Goal: Communication & Community: Share content

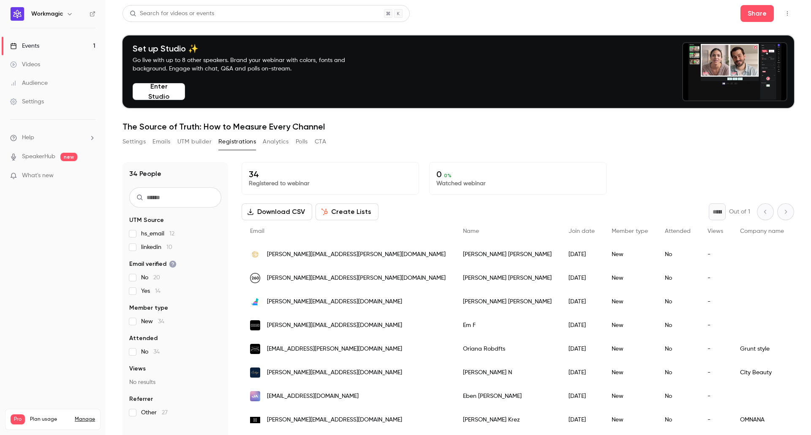
click at [503, 141] on div "Settings Emails UTM builder Registrations Analytics Polls CTA" at bounding box center [457, 143] width 671 height 17
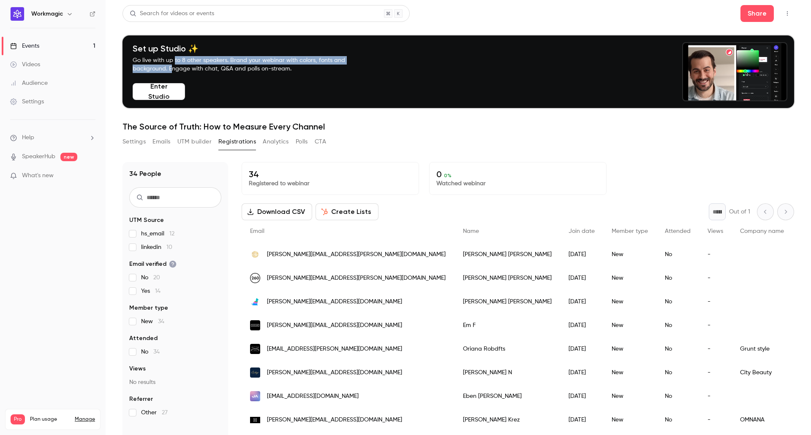
drag, startPoint x: 179, startPoint y: 59, endPoint x: 194, endPoint y: 70, distance: 18.8
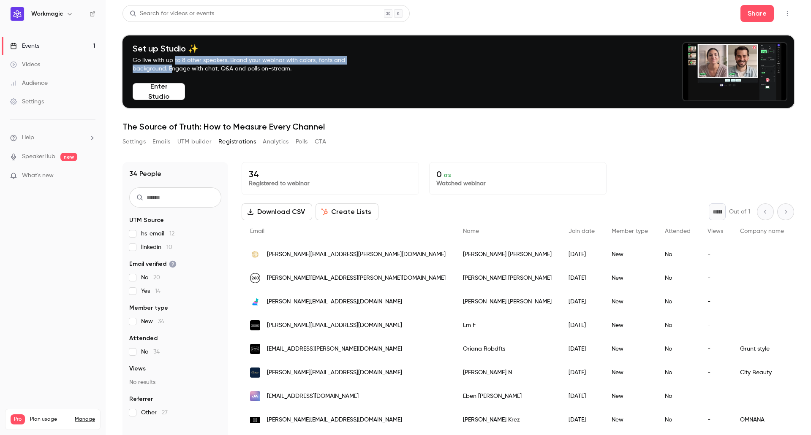
click at [179, 71] on p "Go live with up to 8 other speakers. Brand your webinar with colors, fonts and …" at bounding box center [249, 64] width 232 height 17
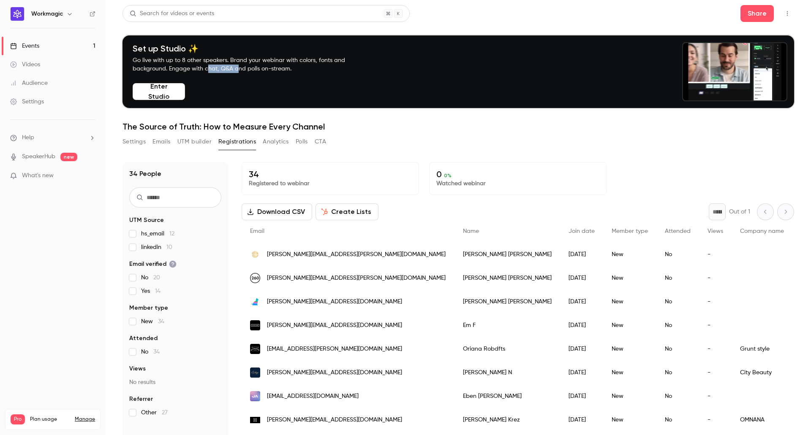
drag, startPoint x: 209, startPoint y: 69, endPoint x: 243, endPoint y: 69, distance: 33.8
click at [243, 69] on p "Go live with up to 8 other speakers. Brand your webinar with colors, fonts and …" at bounding box center [249, 64] width 232 height 17
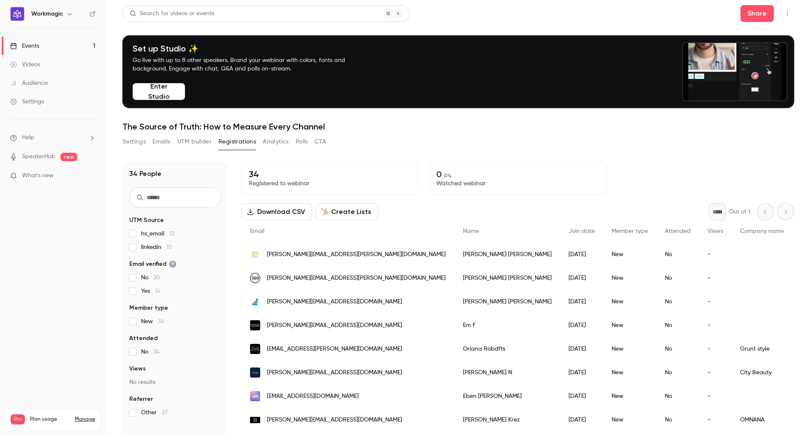
click at [255, 70] on p "Go live with up to 8 other speakers. Brand your webinar with colors, fonts and …" at bounding box center [249, 64] width 232 height 17
click at [256, 70] on p "Go live with up to 8 other speakers. Brand your webinar with colors, fonts and …" at bounding box center [249, 64] width 232 height 17
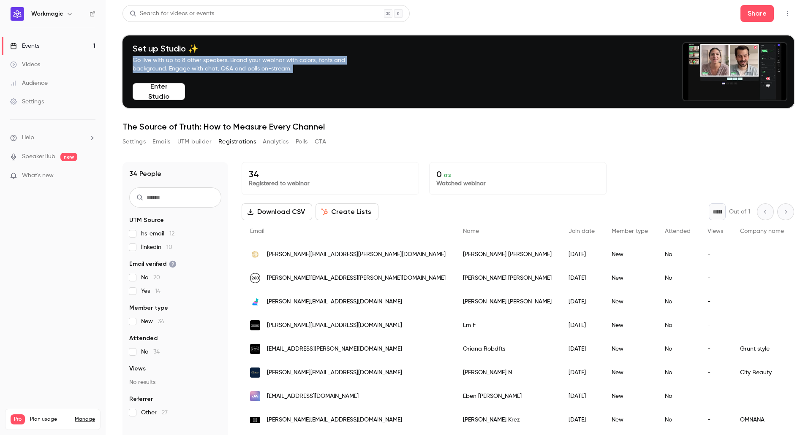
click at [256, 70] on p "Go live with up to 8 other speakers. Brand your webinar with colors, fonts and …" at bounding box center [249, 64] width 232 height 17
click at [264, 67] on p "Go live with up to 8 other speakers. Brand your webinar with colors, fonts and …" at bounding box center [249, 64] width 232 height 17
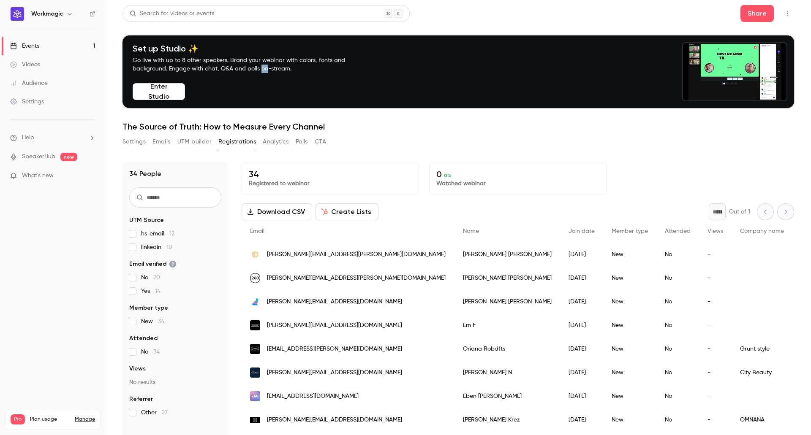
click at [264, 67] on p "Go live with up to 8 other speakers. Brand your webinar with colors, fonts and …" at bounding box center [249, 64] width 232 height 17
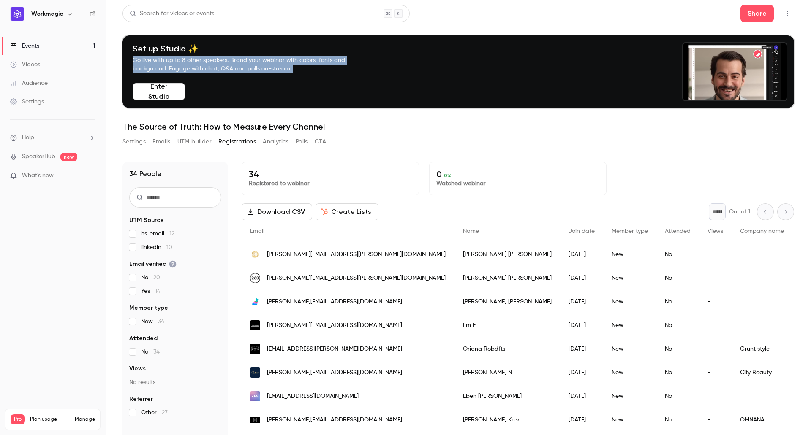
click at [264, 67] on p "Go live with up to 8 other speakers. Brand your webinar with colors, fonts and …" at bounding box center [249, 64] width 232 height 17
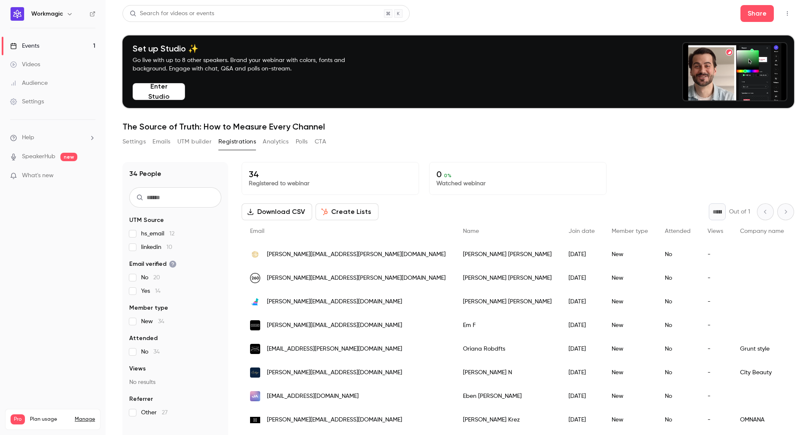
click at [534, 130] on h1 "The Source of Truth: How to Measure Every Channel" at bounding box center [457, 127] width 671 height 10
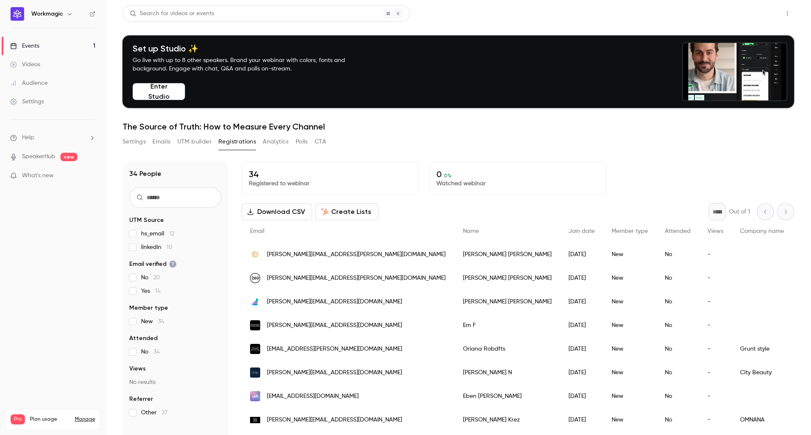
click at [749, 17] on button "Share" at bounding box center [756, 13] width 33 height 17
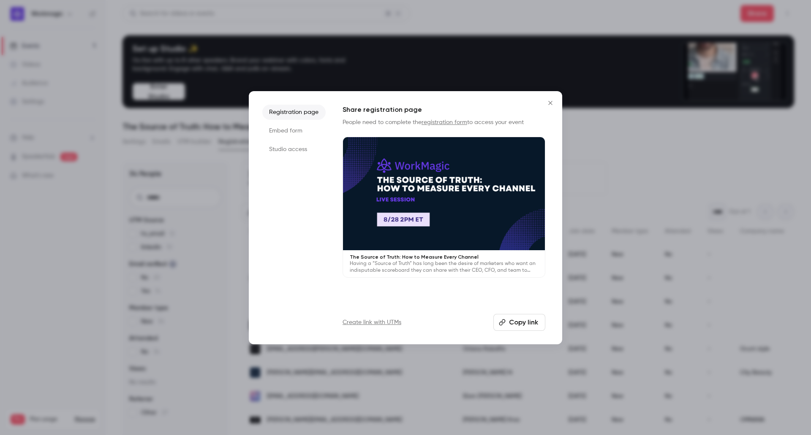
click at [717, 120] on div at bounding box center [405, 217] width 811 height 435
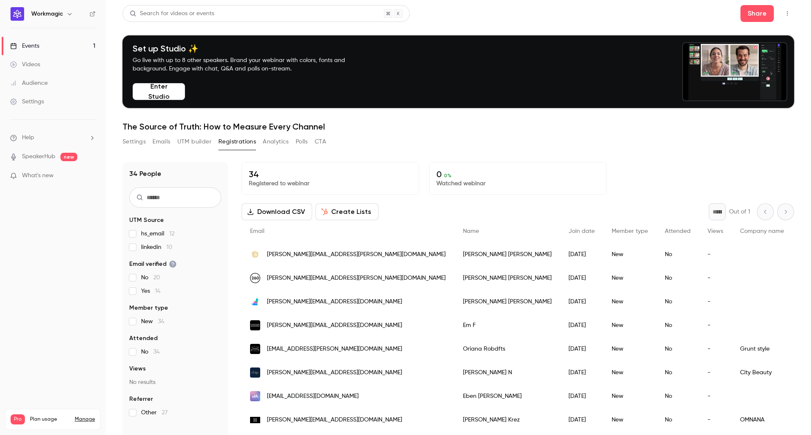
click at [162, 91] on button "Enter Studio" at bounding box center [159, 91] width 52 height 17
